Goal: Navigation & Orientation: Go to known website

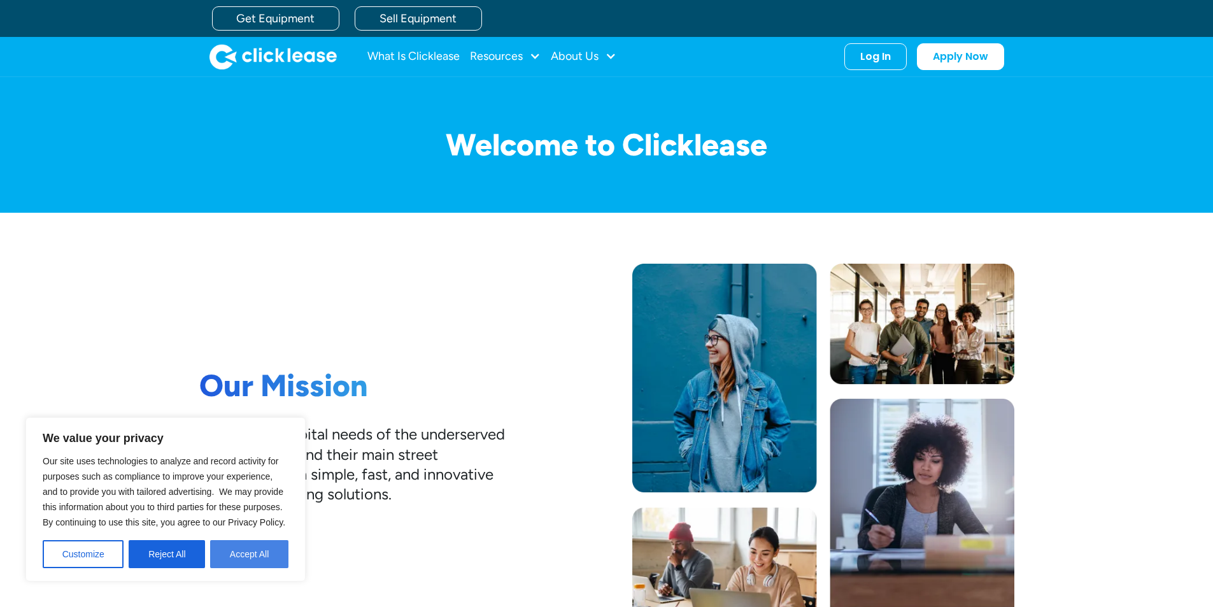
click at [256, 551] on button "Accept All" at bounding box center [249, 554] width 78 height 28
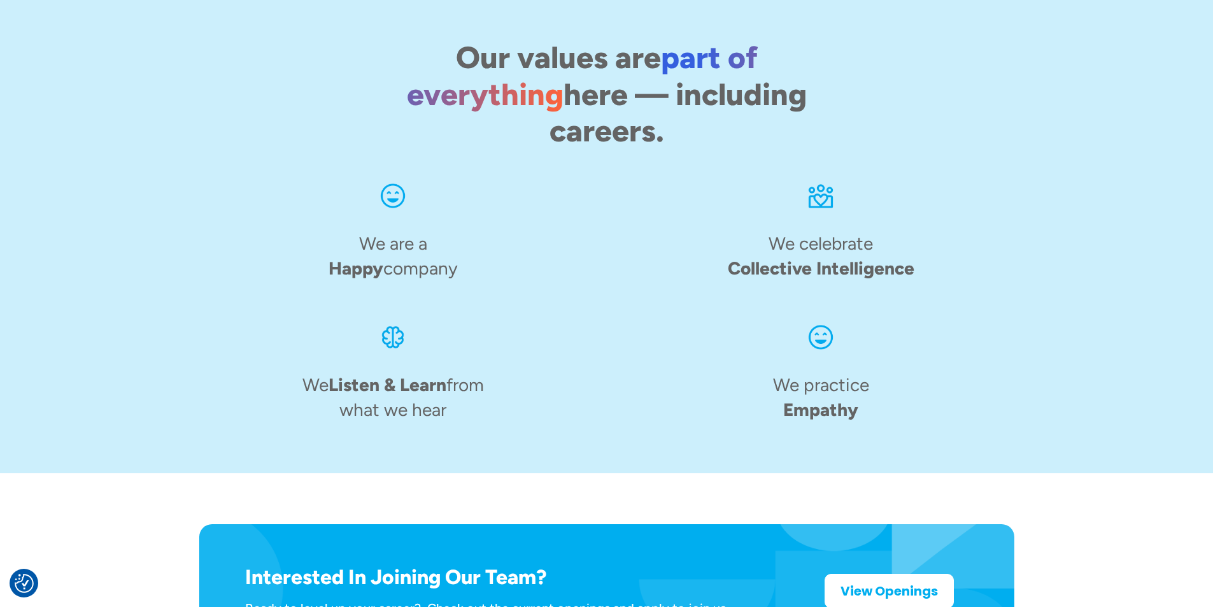
scroll to position [1954, 0]
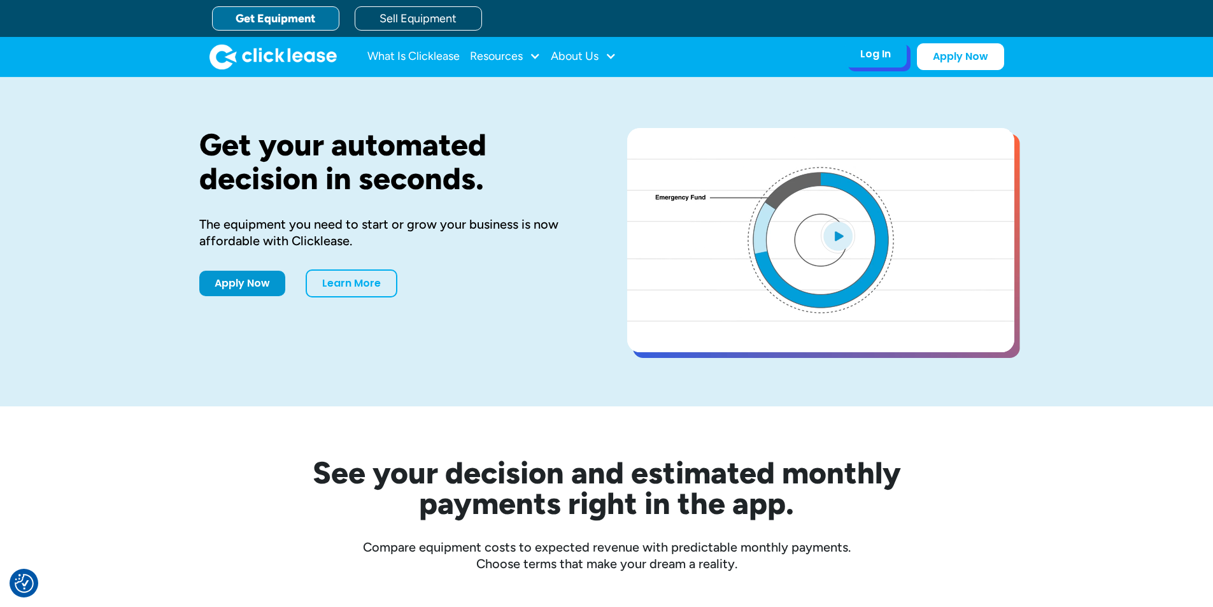
click at [878, 54] on div "Log In" at bounding box center [875, 54] width 31 height 13
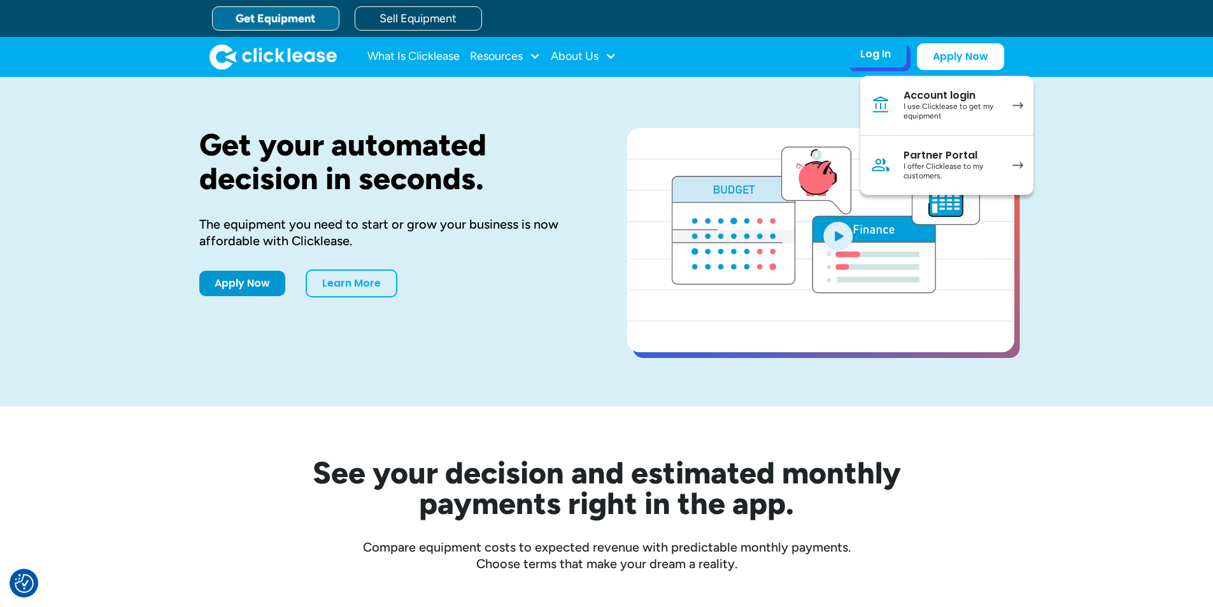
click at [924, 98] on div "Account login" at bounding box center [951, 95] width 96 height 13
